Goal: Transaction & Acquisition: Purchase product/service

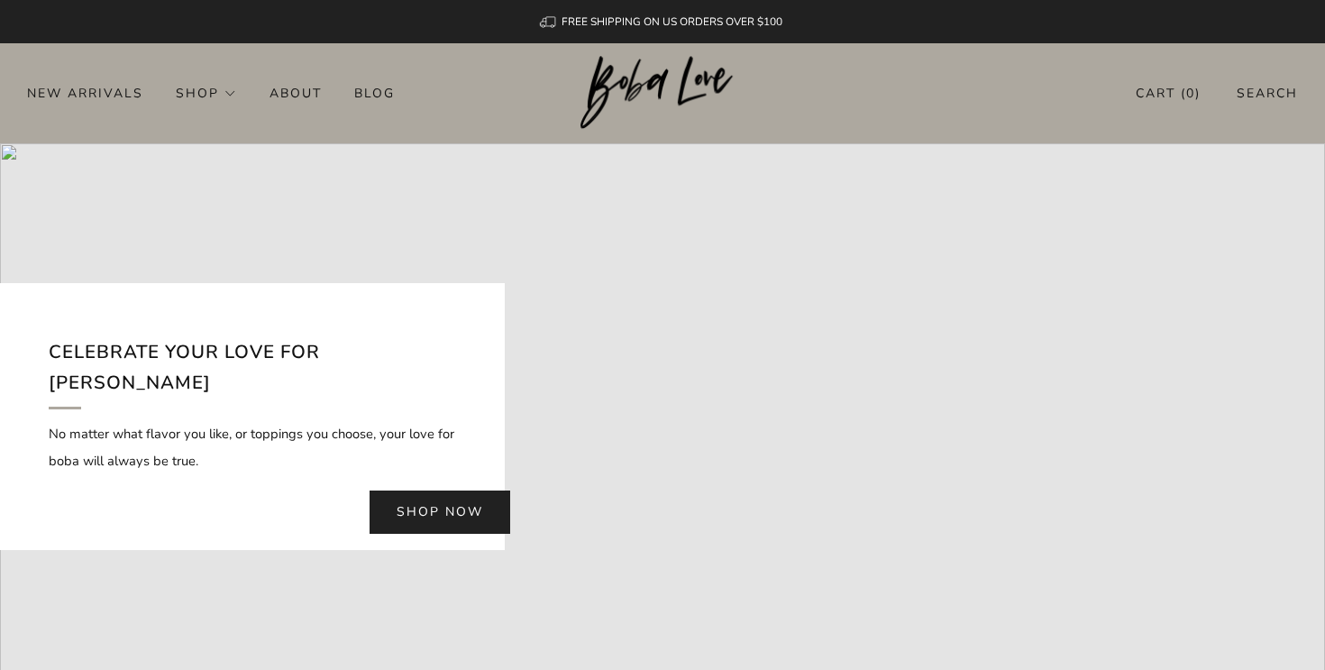
drag, startPoint x: 301, startPoint y: 363, endPoint x: 316, endPoint y: 434, distance: 71.8
click at [316, 434] on div "Celebrate your love for Boba No matter what flavor you like, or toppings you ch…" at bounding box center [252, 416] width 505 height 266
click at [316, 434] on p "No matter what flavor you like, or toppings you choose, your love for boba will…" at bounding box center [252, 447] width 407 height 54
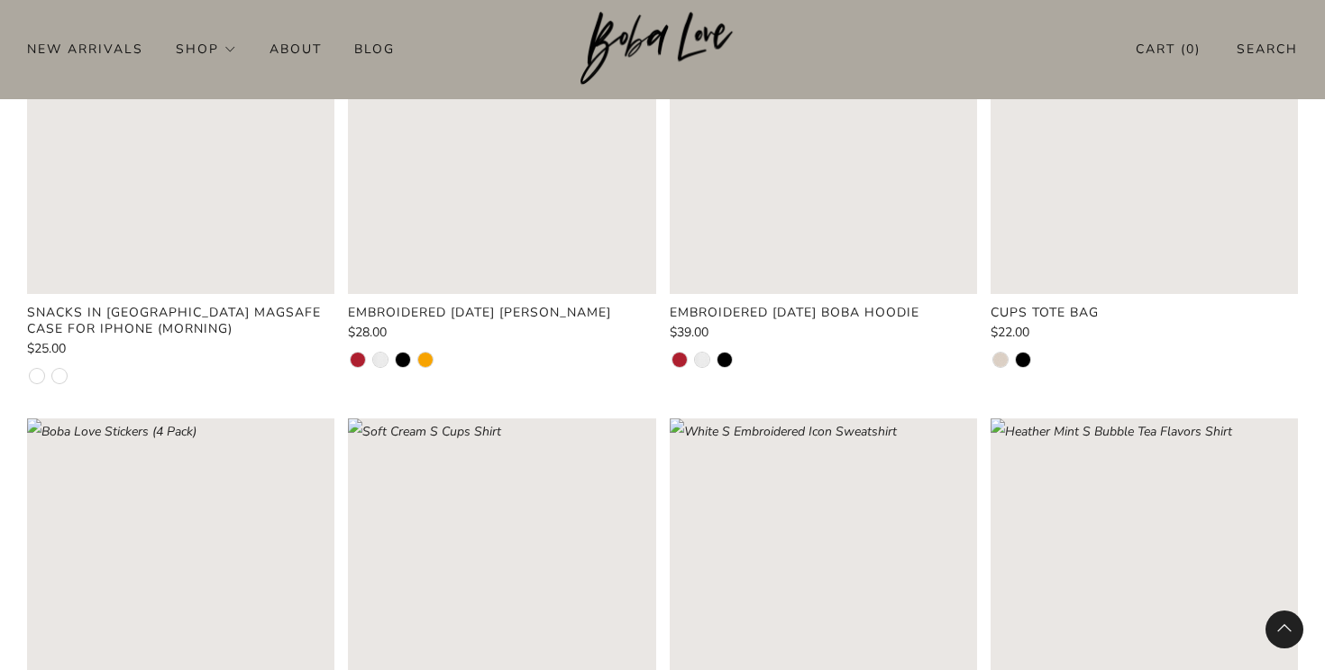
scroll to position [649, 0]
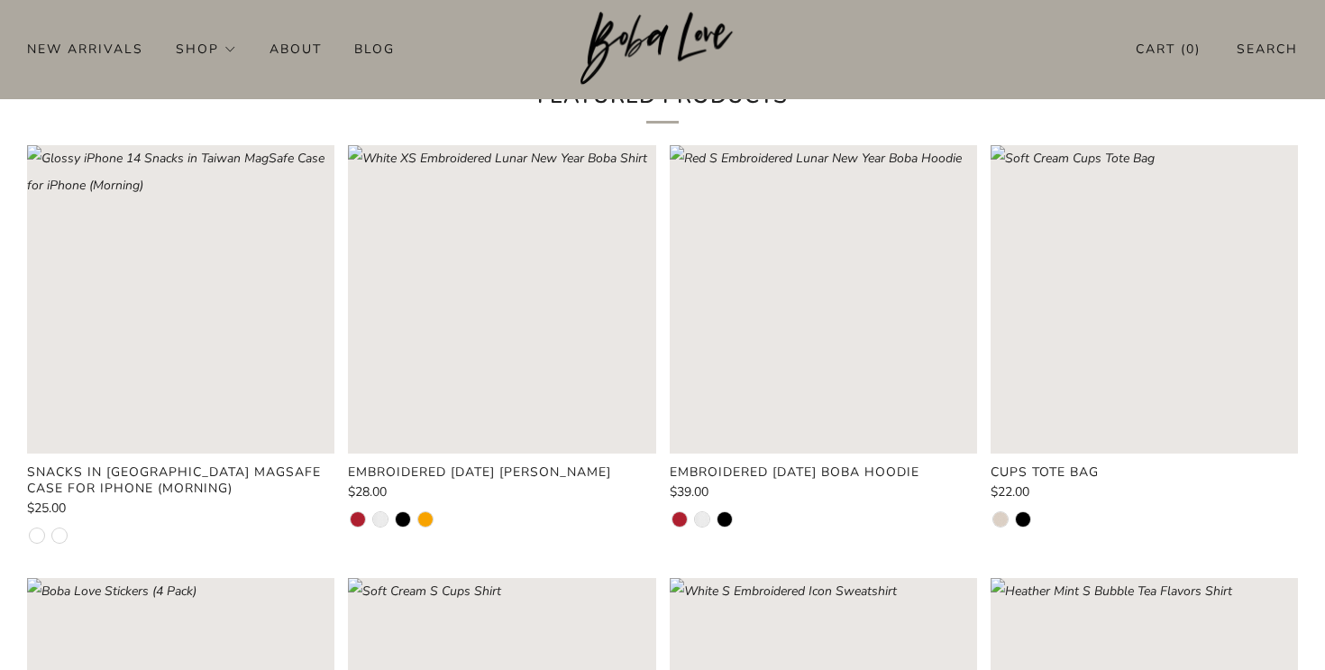
click at [523, 359] on rect "Loading image: Red XS Embroidered Lunar New Year Boba Shirt" at bounding box center [501, 298] width 307 height 307
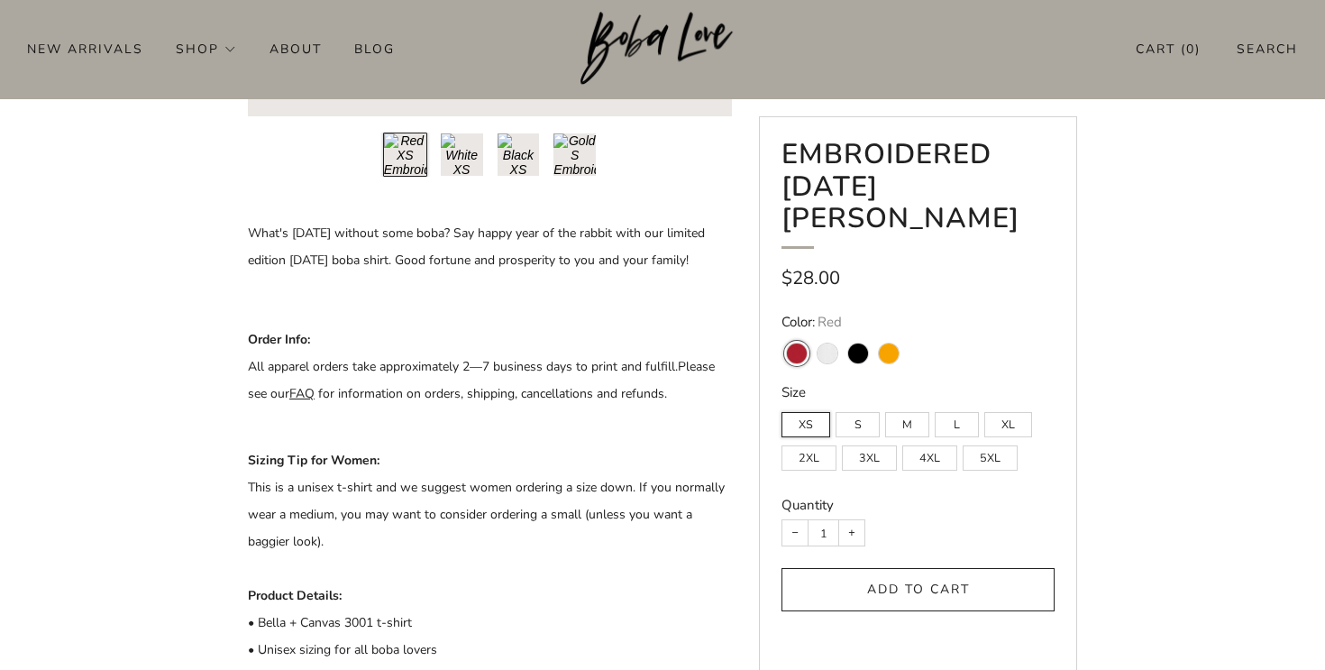
scroll to position [583, 0]
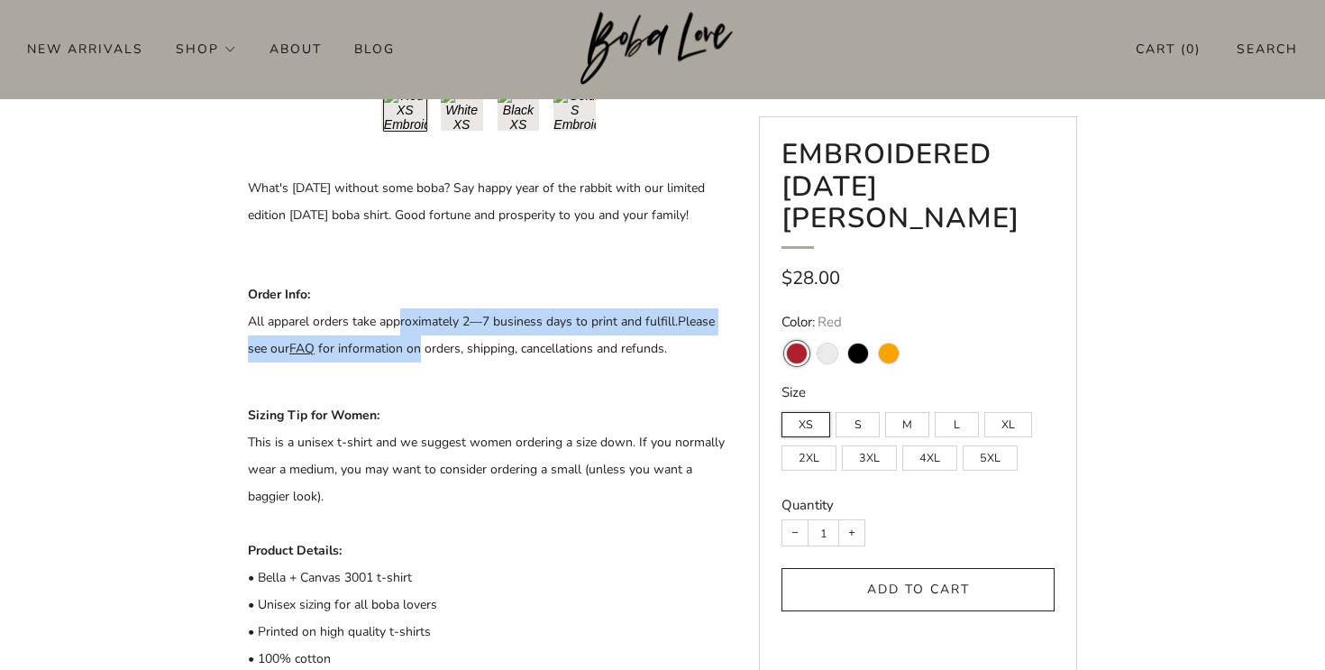
drag, startPoint x: 398, startPoint y: 353, endPoint x: 438, endPoint y: 398, distance: 60.0
click at [431, 389] on p "Order Info: All apparel orders take approximately 2 —7 business days to print a…" at bounding box center [490, 335] width 484 height 108
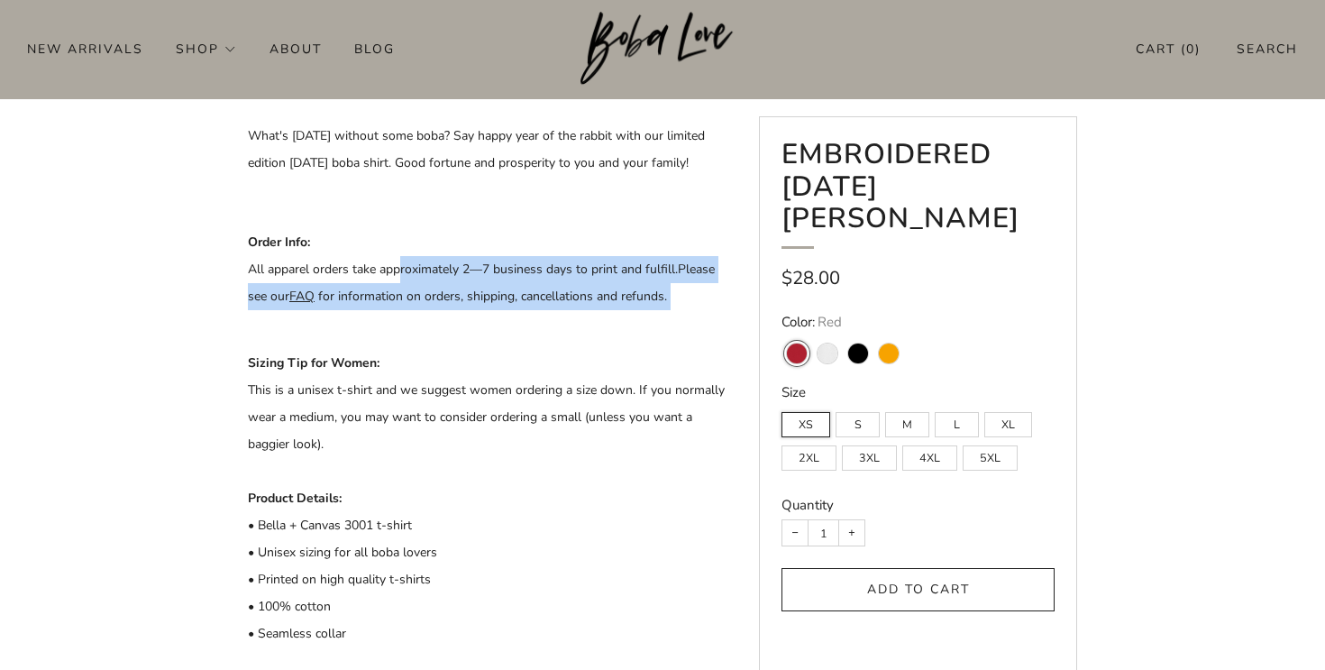
scroll to position [644, 0]
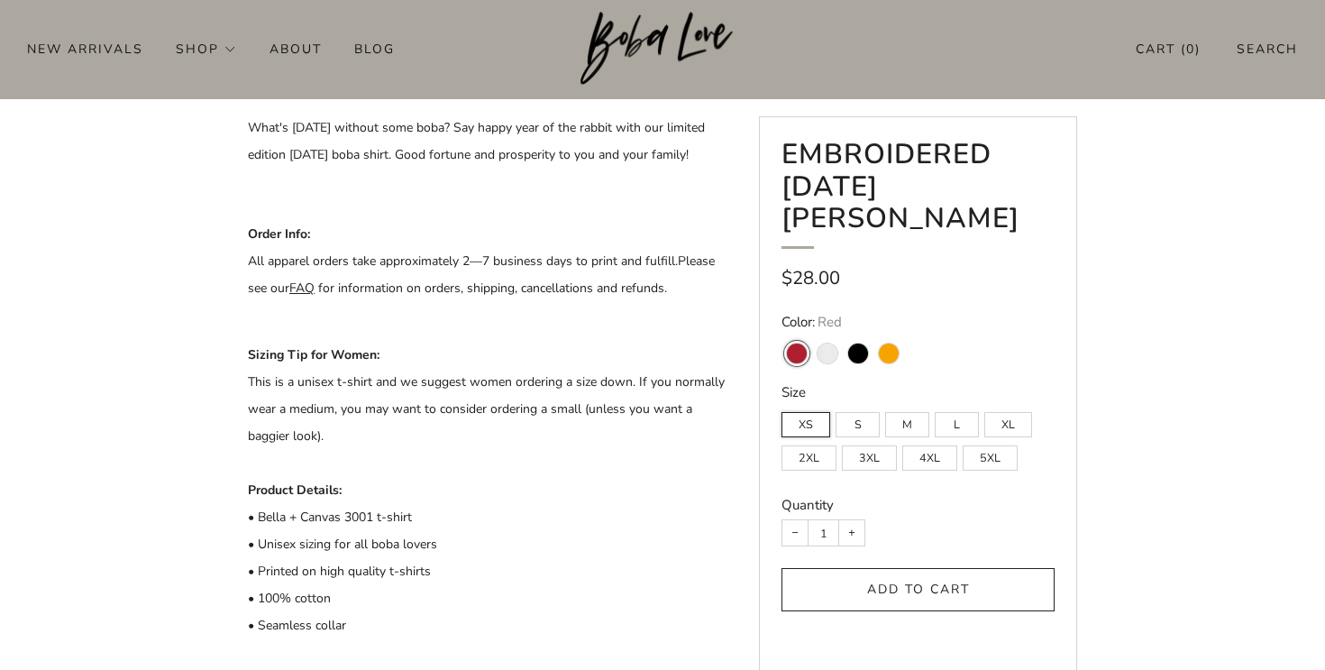
drag, startPoint x: 343, startPoint y: 418, endPoint x: 383, endPoint y: 491, distance: 83.1
click at [387, 489] on p "Sizing Tip for Women: This is a unisex t-shirt and we suggest women ordering a …" at bounding box center [490, 545] width 484 height 406
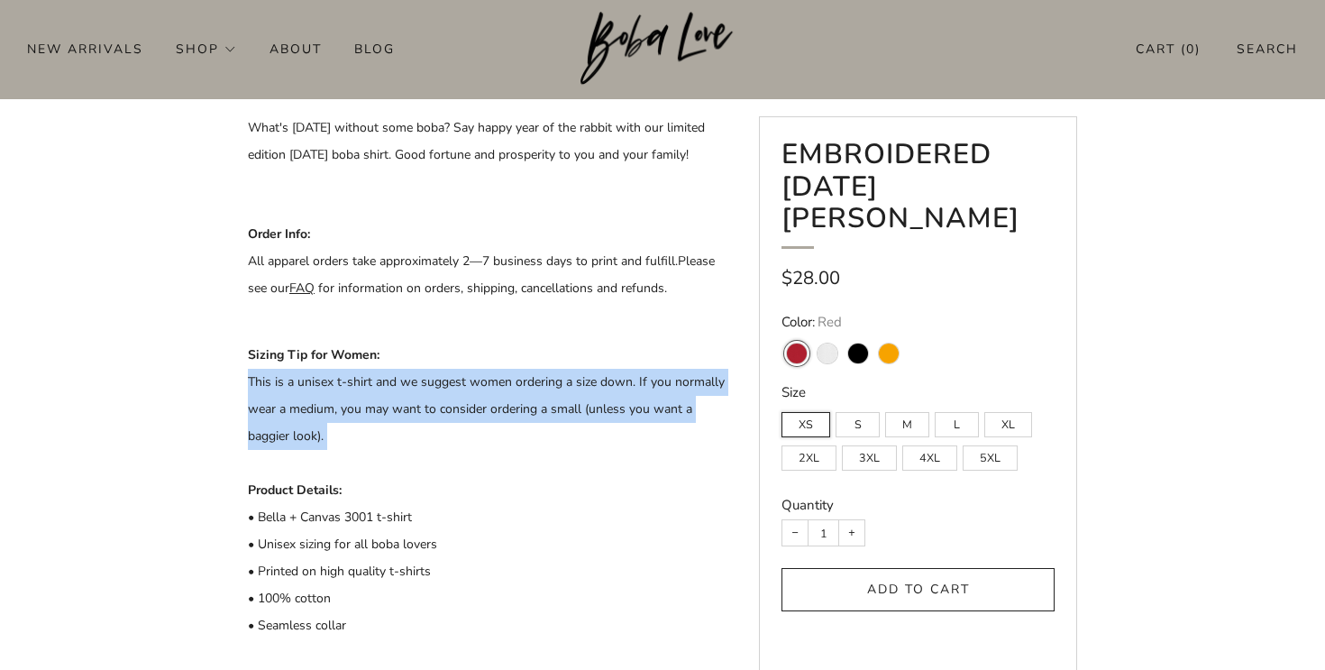
drag, startPoint x: 383, startPoint y: 491, endPoint x: 246, endPoint y: 419, distance: 154.9
click at [246, 419] on div "Embroidered [DATE] [PERSON_NAME]" at bounding box center [663, 305] width 884 height 1556
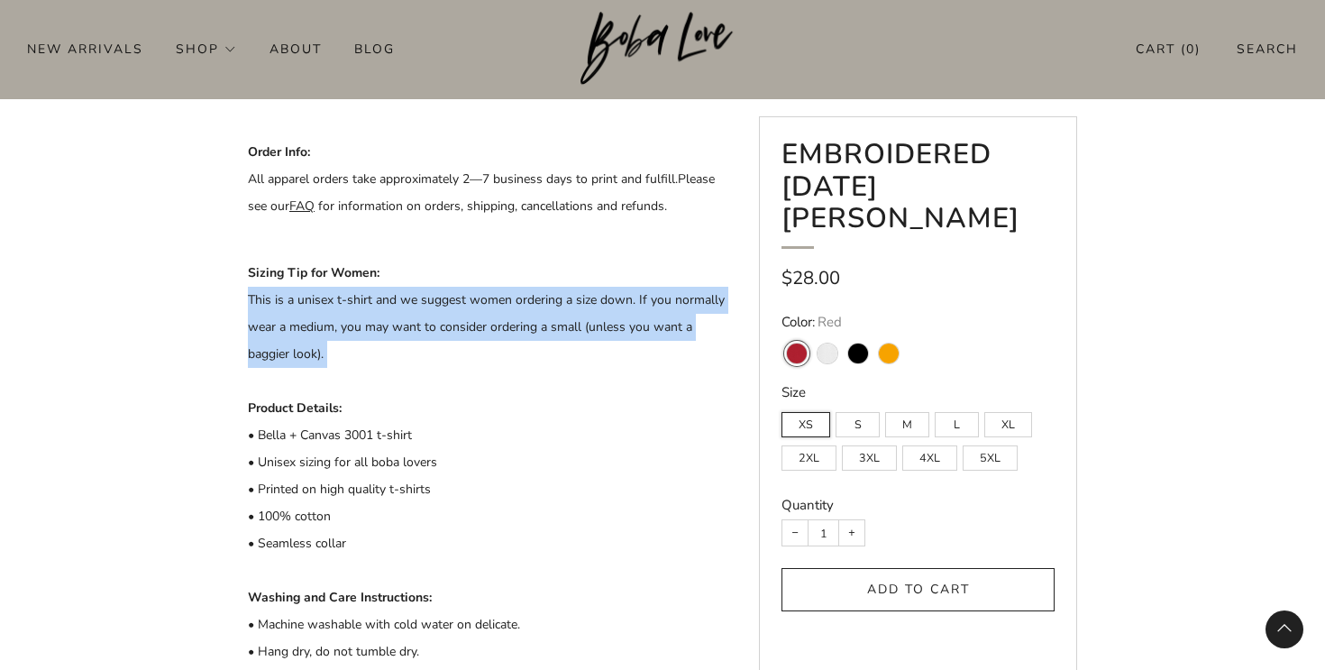
scroll to position [757, 0]
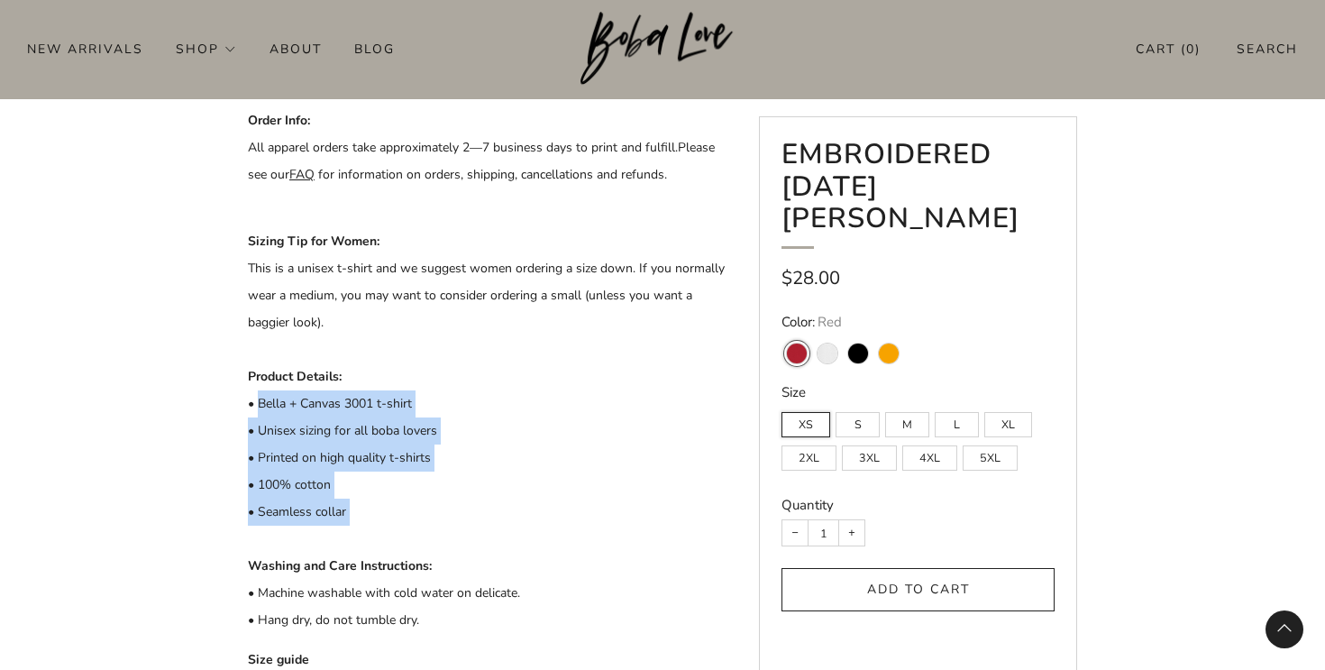
drag, startPoint x: 261, startPoint y: 428, endPoint x: 411, endPoint y: 560, distance: 199.3
click at [411, 560] on p "Sizing Tip for Women: This is a unisex t-shirt and we suggest women ordering a …" at bounding box center [490, 431] width 484 height 406
click at [384, 461] on p "Sizing Tip for Women: This is a unisex t-shirt and we suggest women ordering a …" at bounding box center [490, 433] width 484 height 406
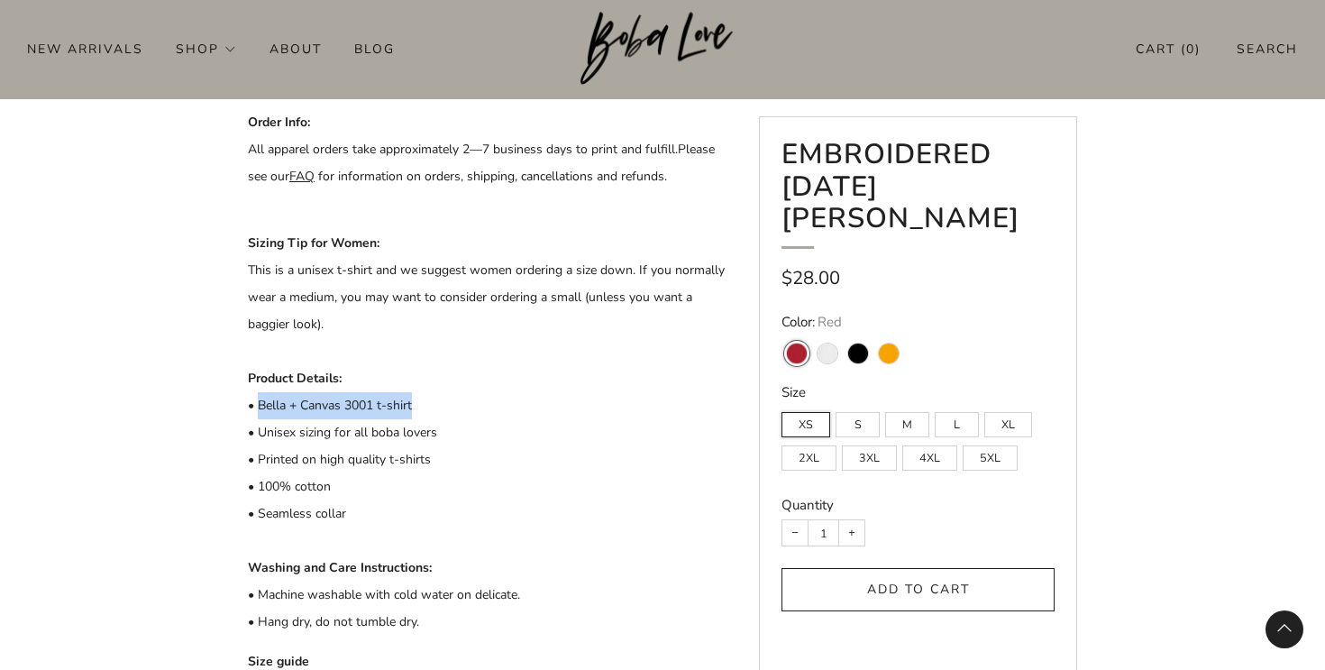
drag, startPoint x: 417, startPoint y: 435, endPoint x: 260, endPoint y: 437, distance: 157.8
click at [260, 437] on p "Sizing Tip for Women: This is a unisex t-shirt and we suggest women ordering a …" at bounding box center [490, 433] width 484 height 406
copy p "Bella + Canvas 3001 t-shirt"
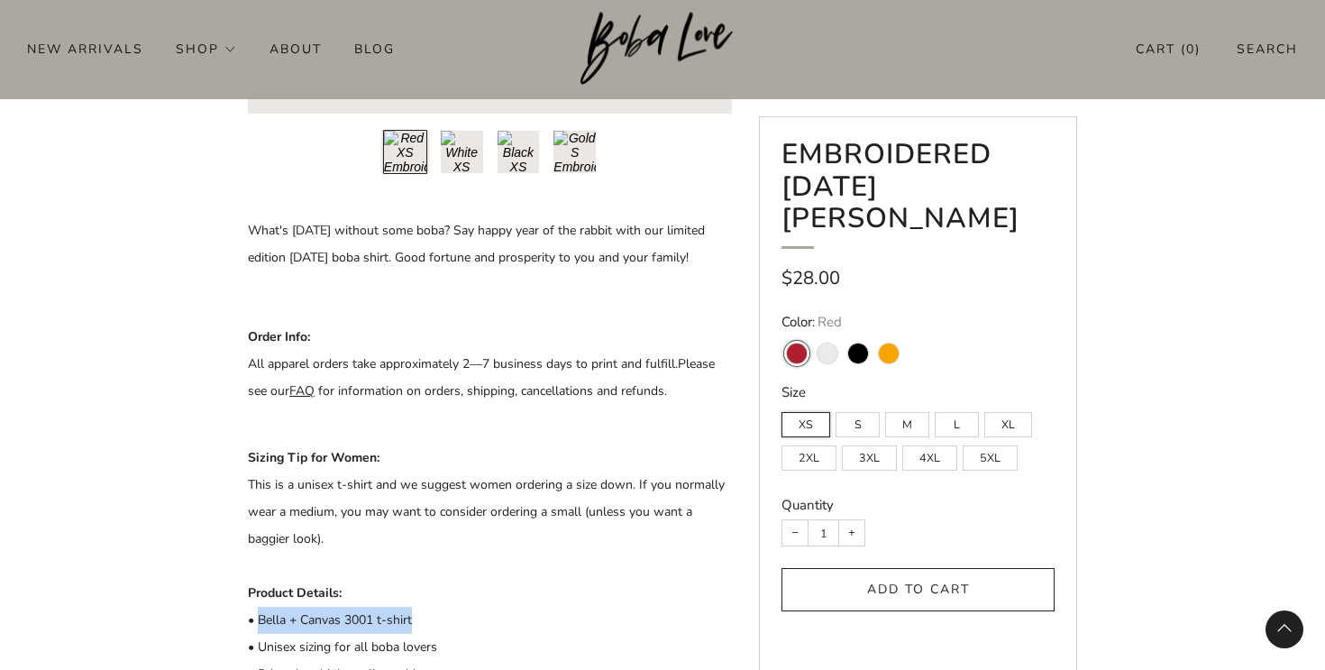
scroll to position [0, 0]
